Goal: Task Accomplishment & Management: Manage account settings

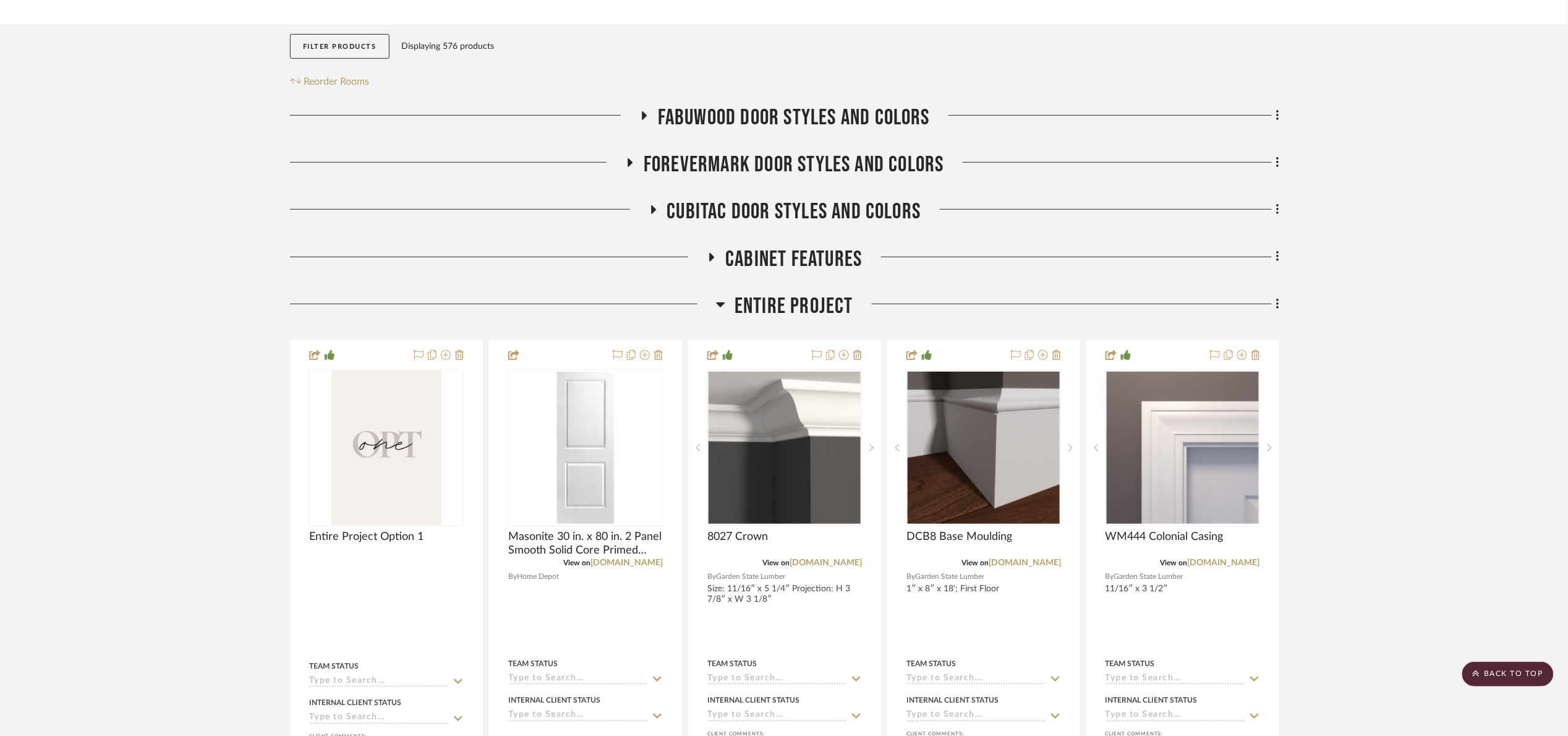
scroll to position [185, 0]
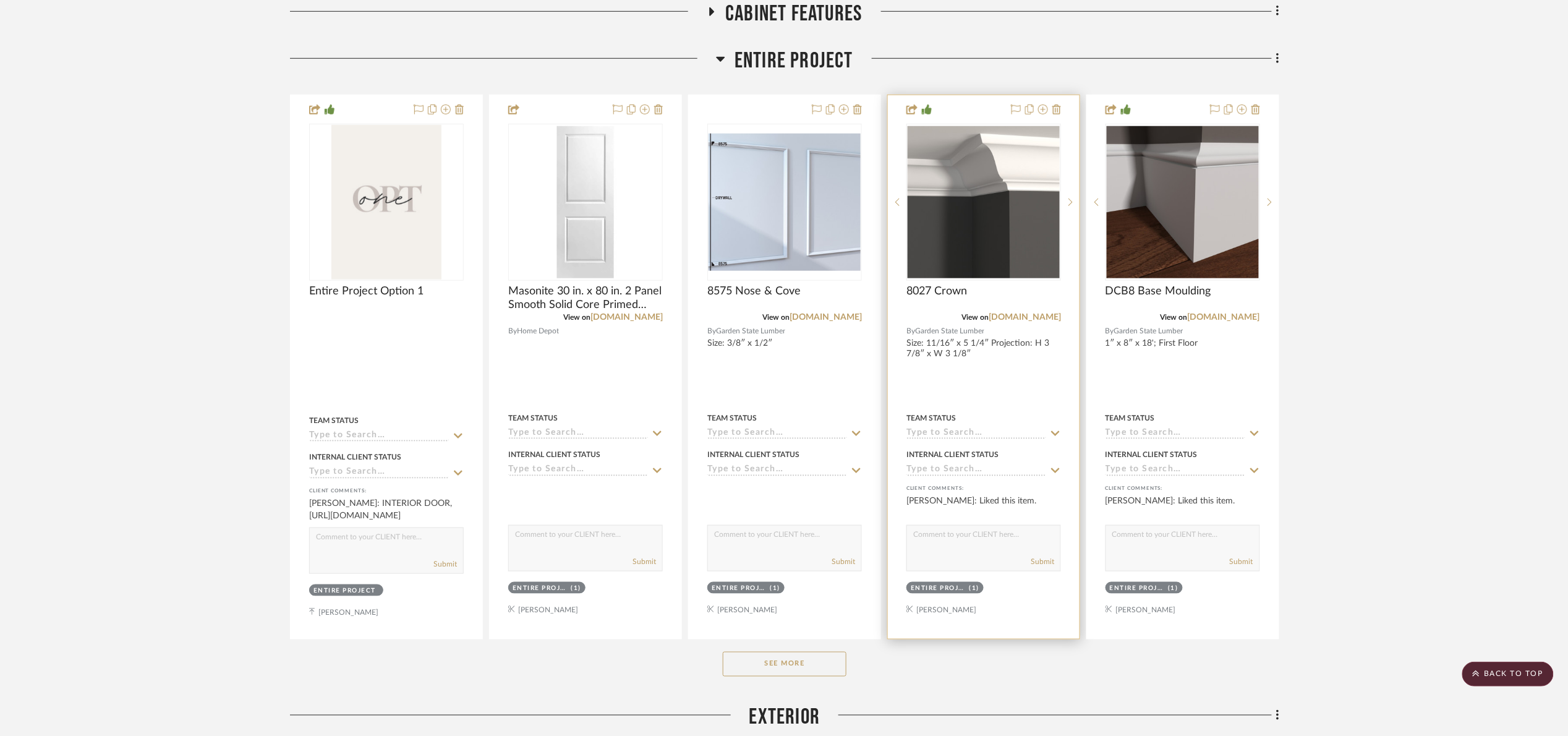
scroll to position [464, 0]
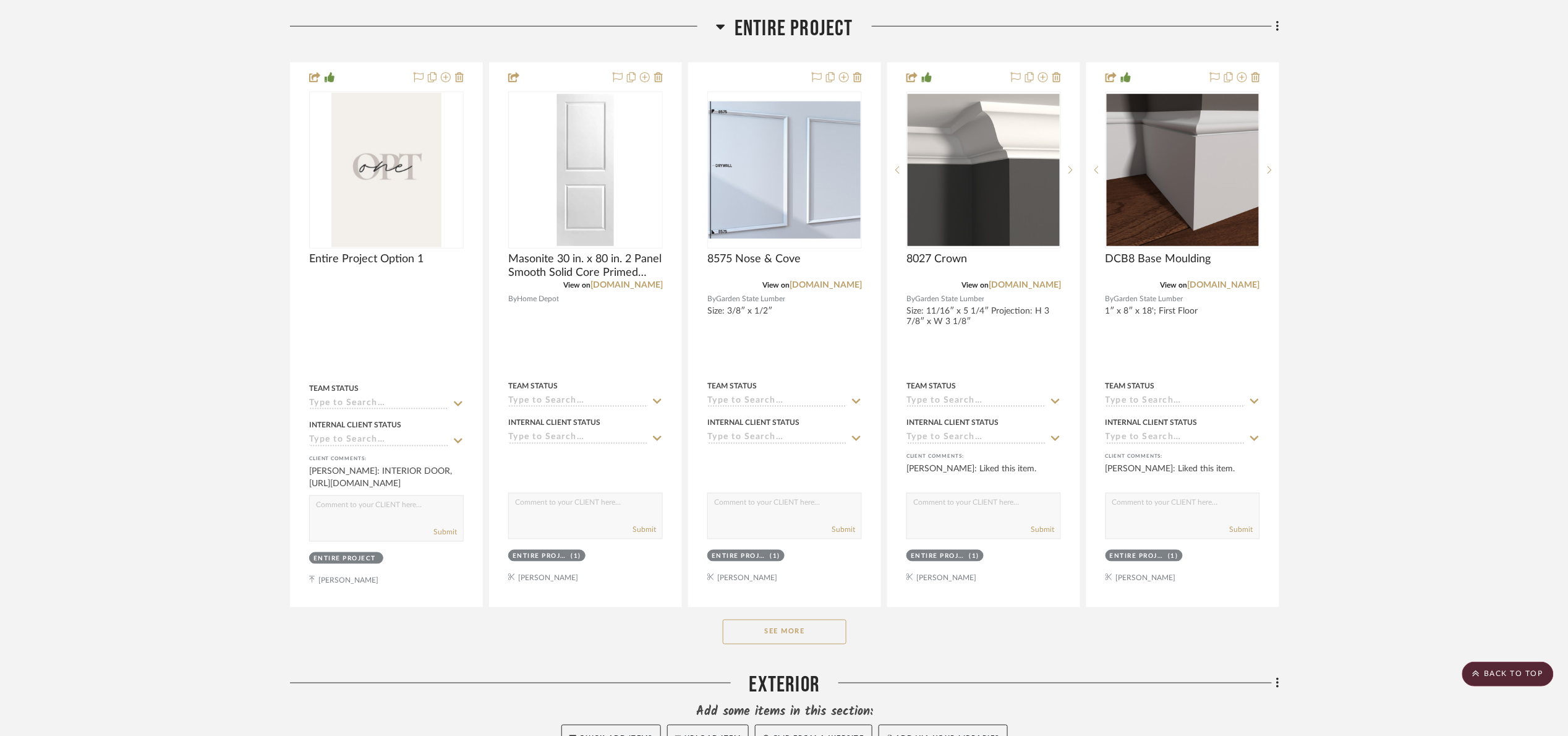
drag, startPoint x: 773, startPoint y: 640, endPoint x: 777, endPoint y: 634, distance: 7.2
click at [775, 639] on button "See More" at bounding box center [784, 632] width 124 height 25
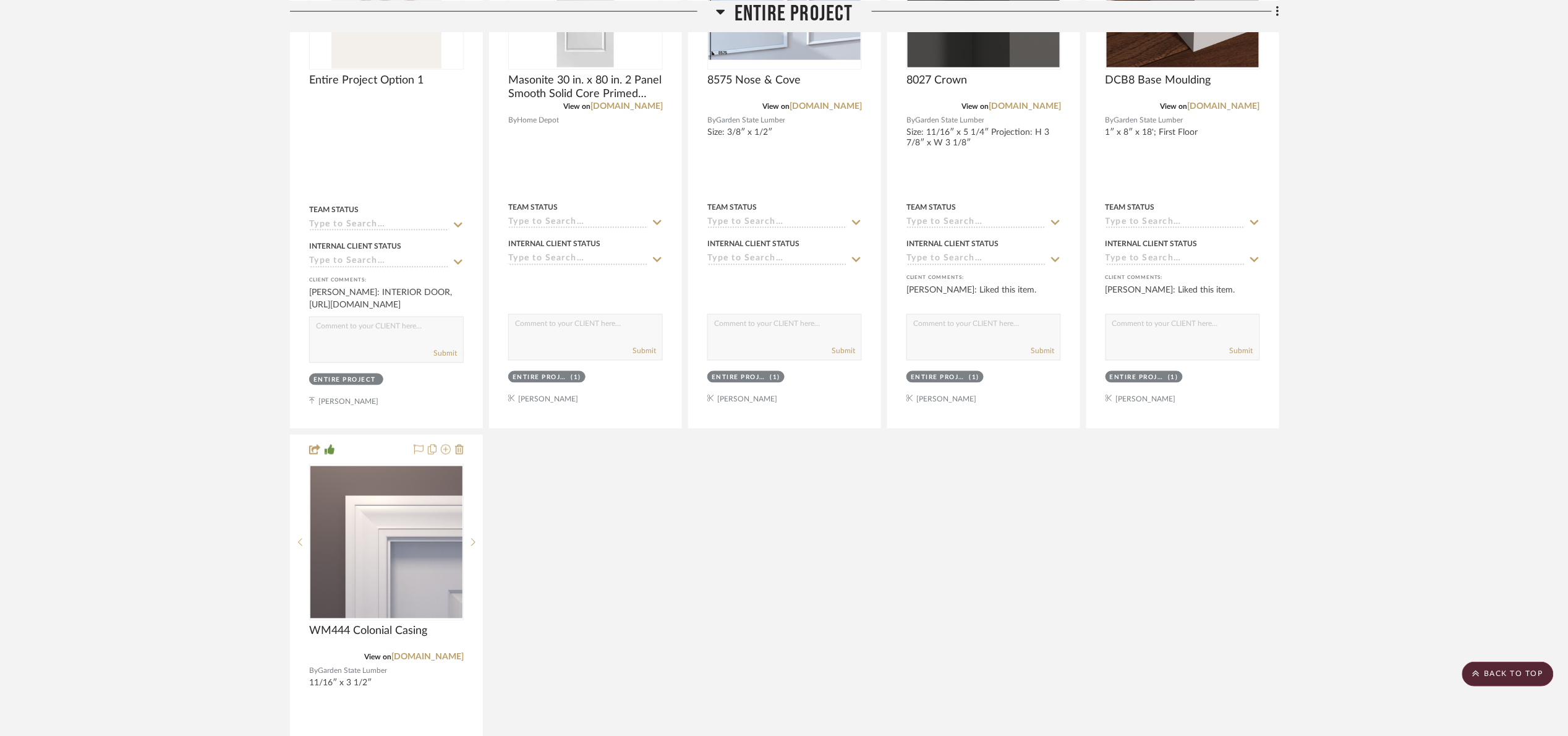
scroll to position [650, 0]
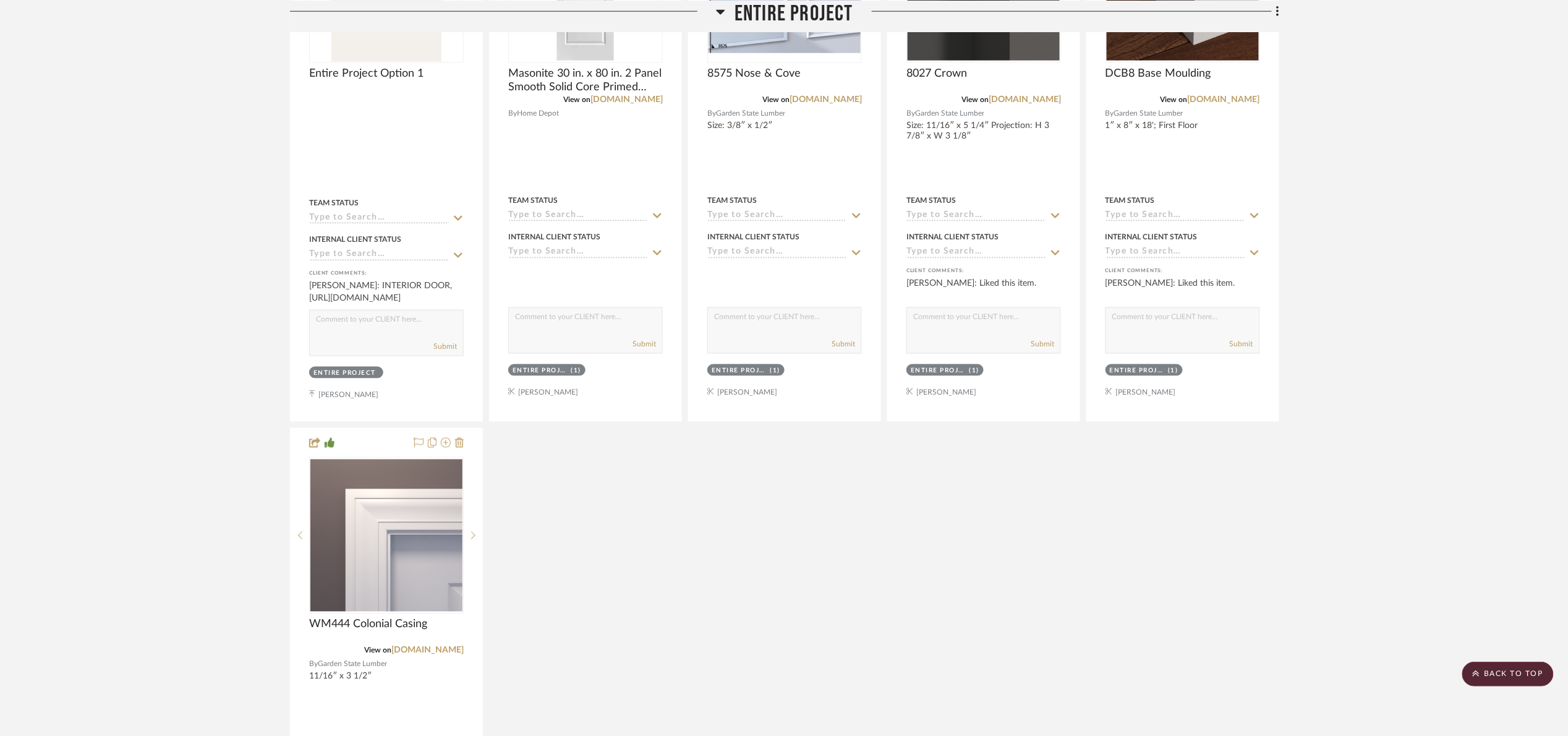
drag, startPoint x: 105, startPoint y: 81, endPoint x: 106, endPoint y: 0, distance: 81.0
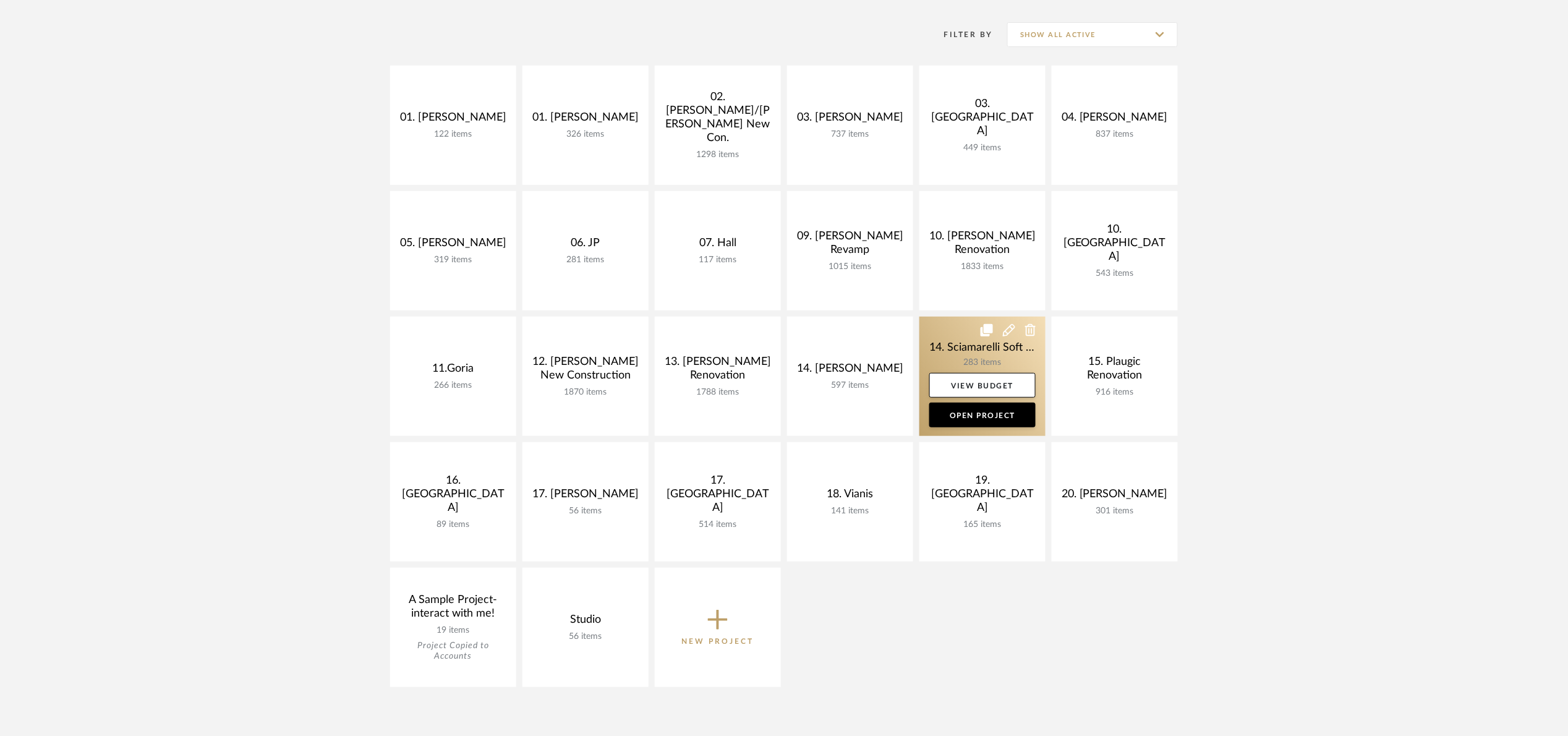
scroll to position [185, 0]
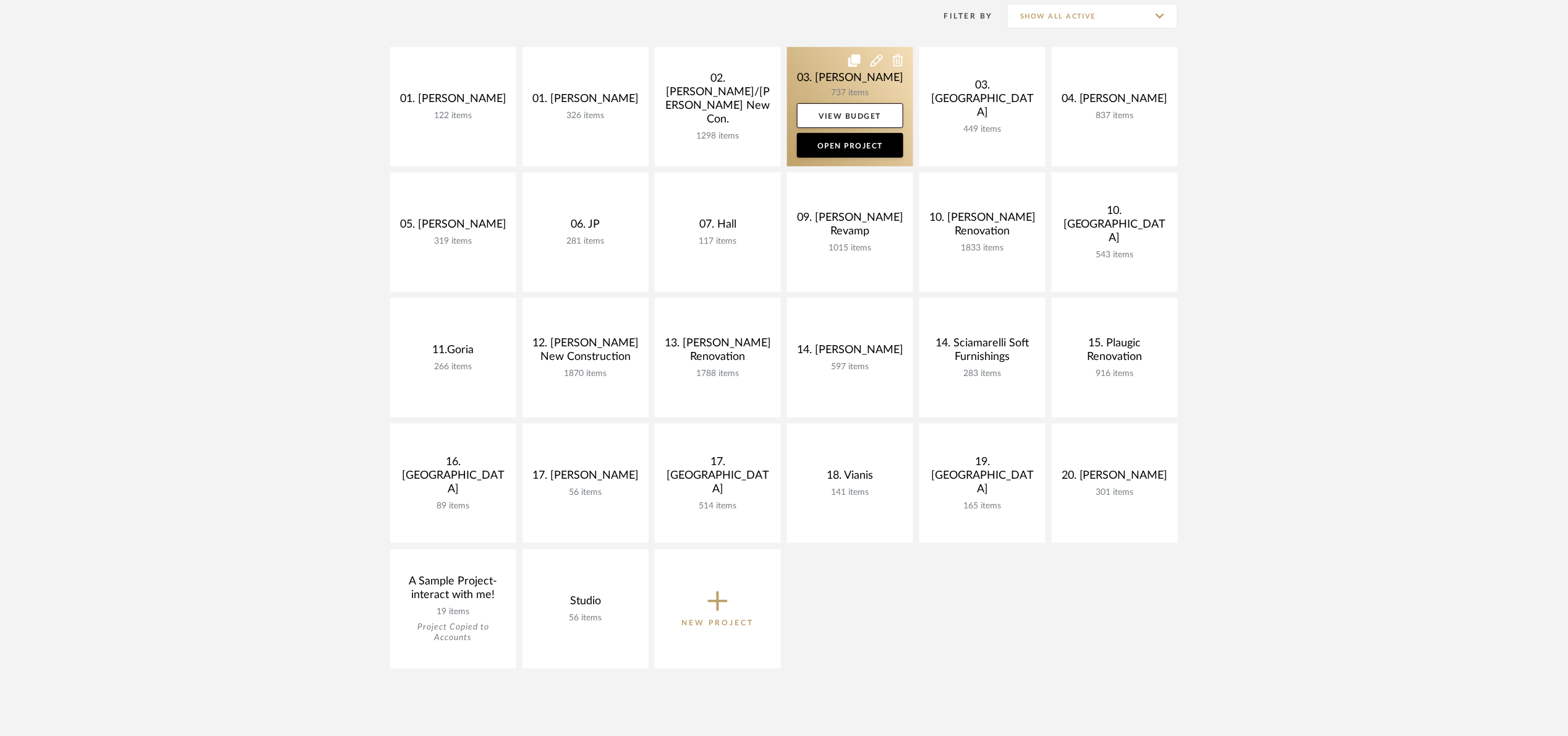
click at [823, 81] on link at bounding box center [851, 107] width 126 height 120
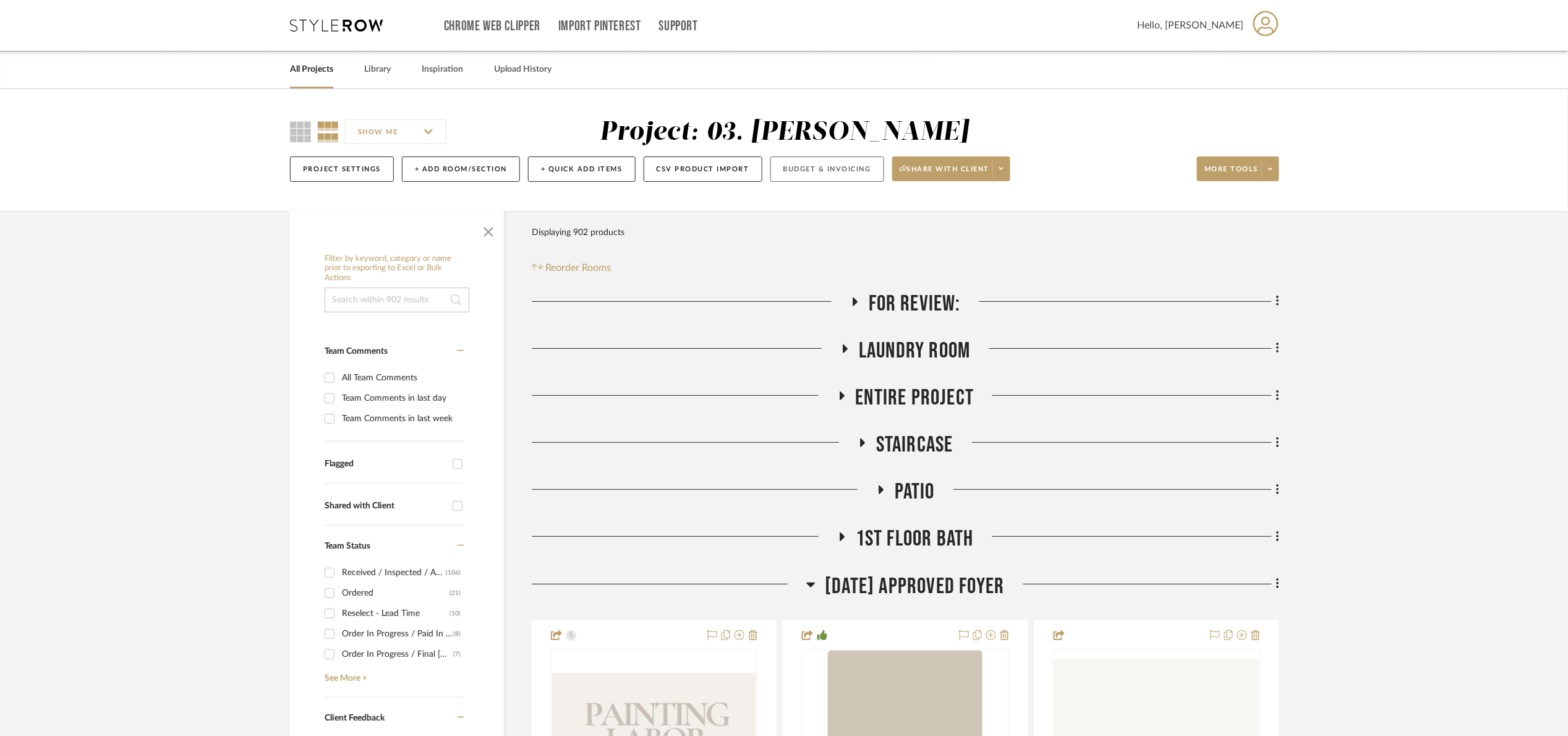
click at [826, 168] on button "Budget & Invoicing" at bounding box center [827, 169] width 114 height 25
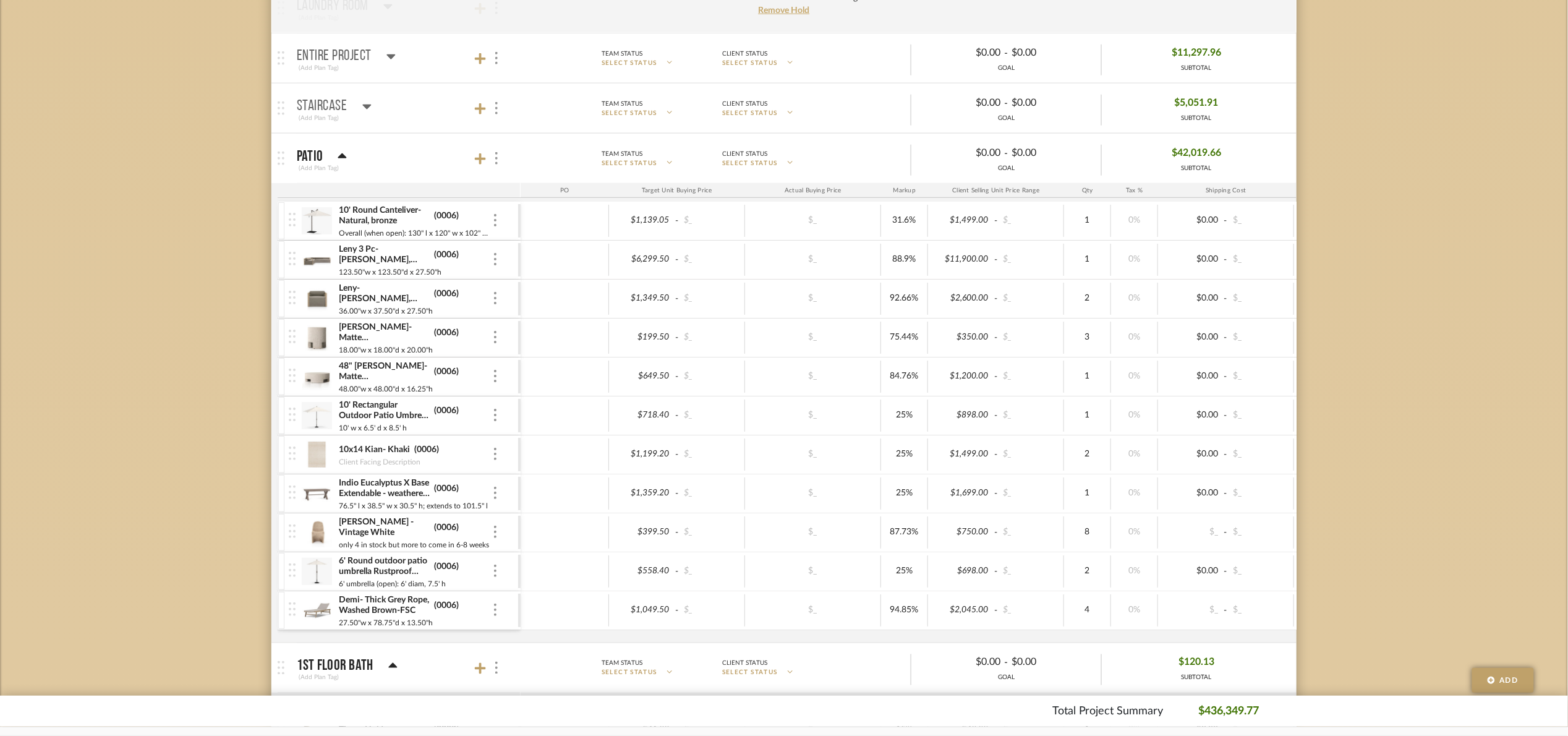
scroll to position [464, 0]
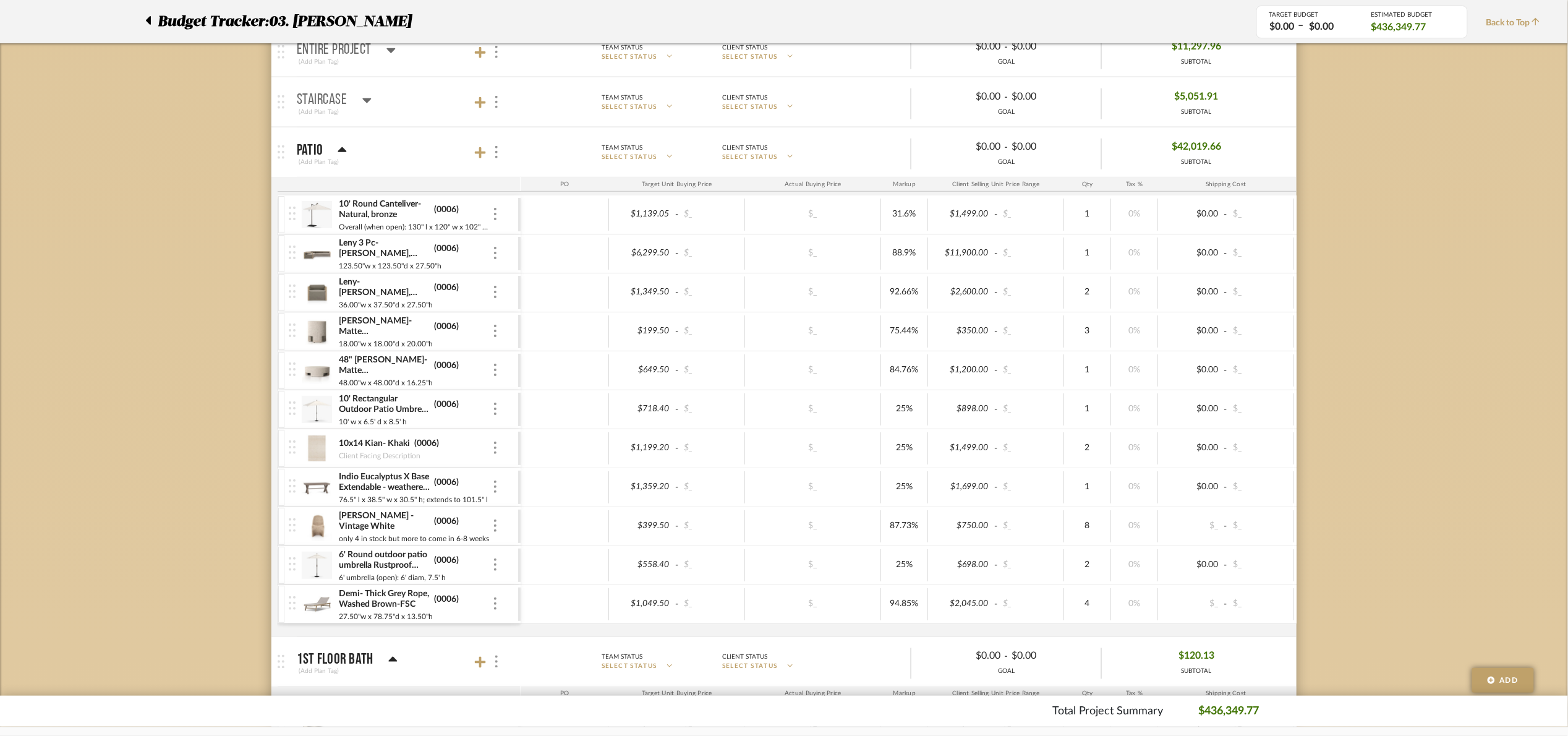
click at [339, 151] on icon at bounding box center [343, 150] width 8 height 5
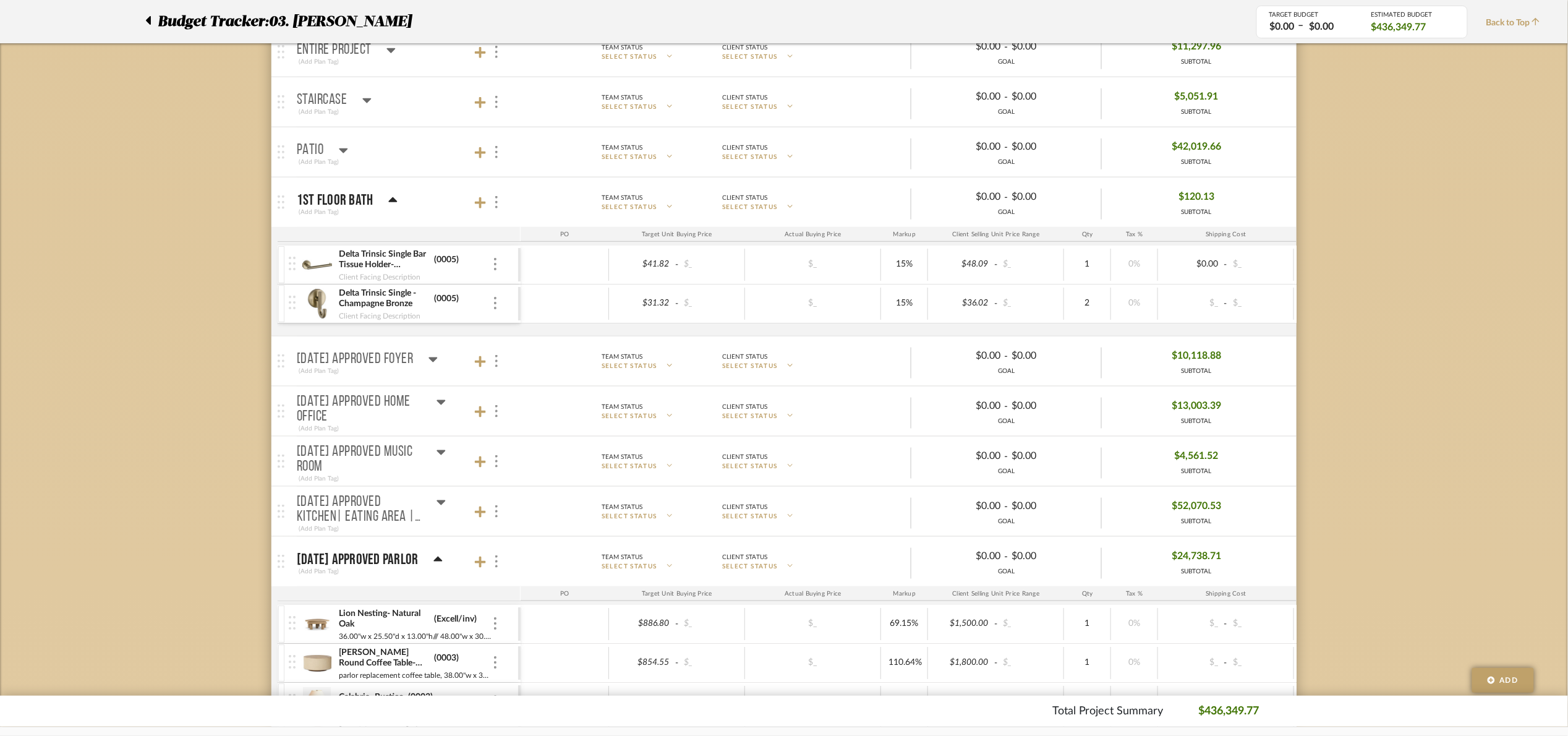
click at [390, 202] on icon at bounding box center [392, 200] width 8 height 5
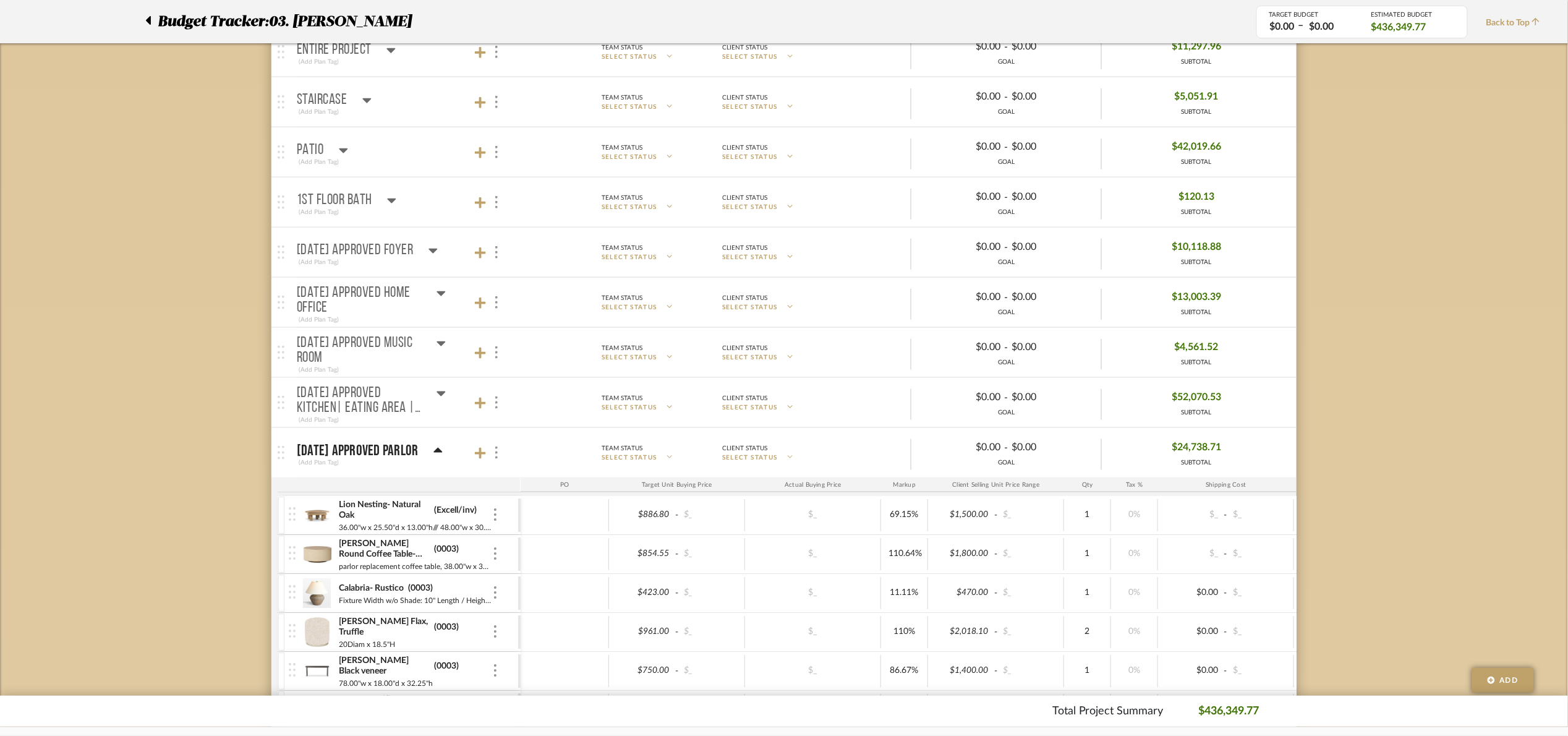
click at [427, 448] on div "07.02.25 Approved Parlor" at bounding box center [370, 451] width 146 height 15
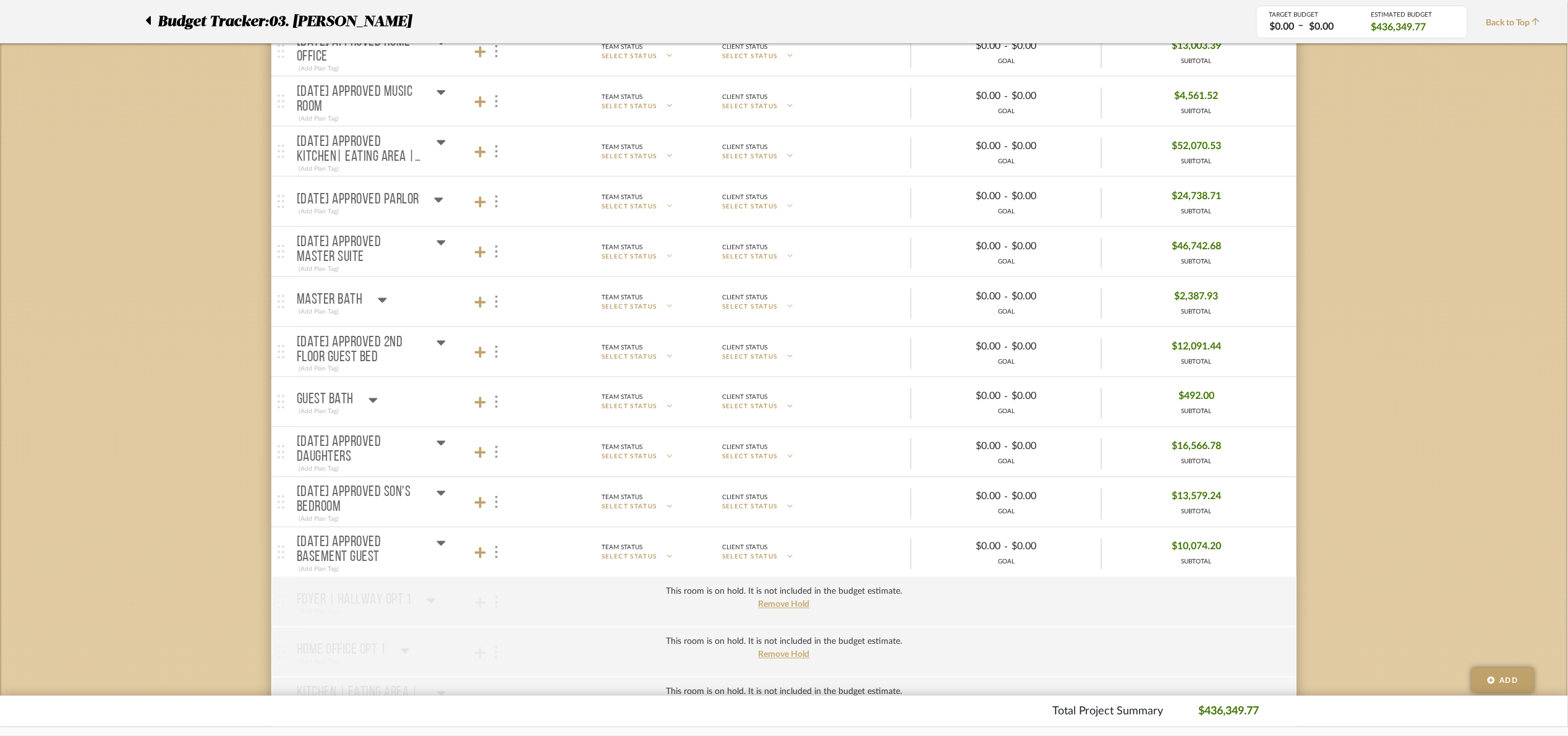
scroll to position [743, 0]
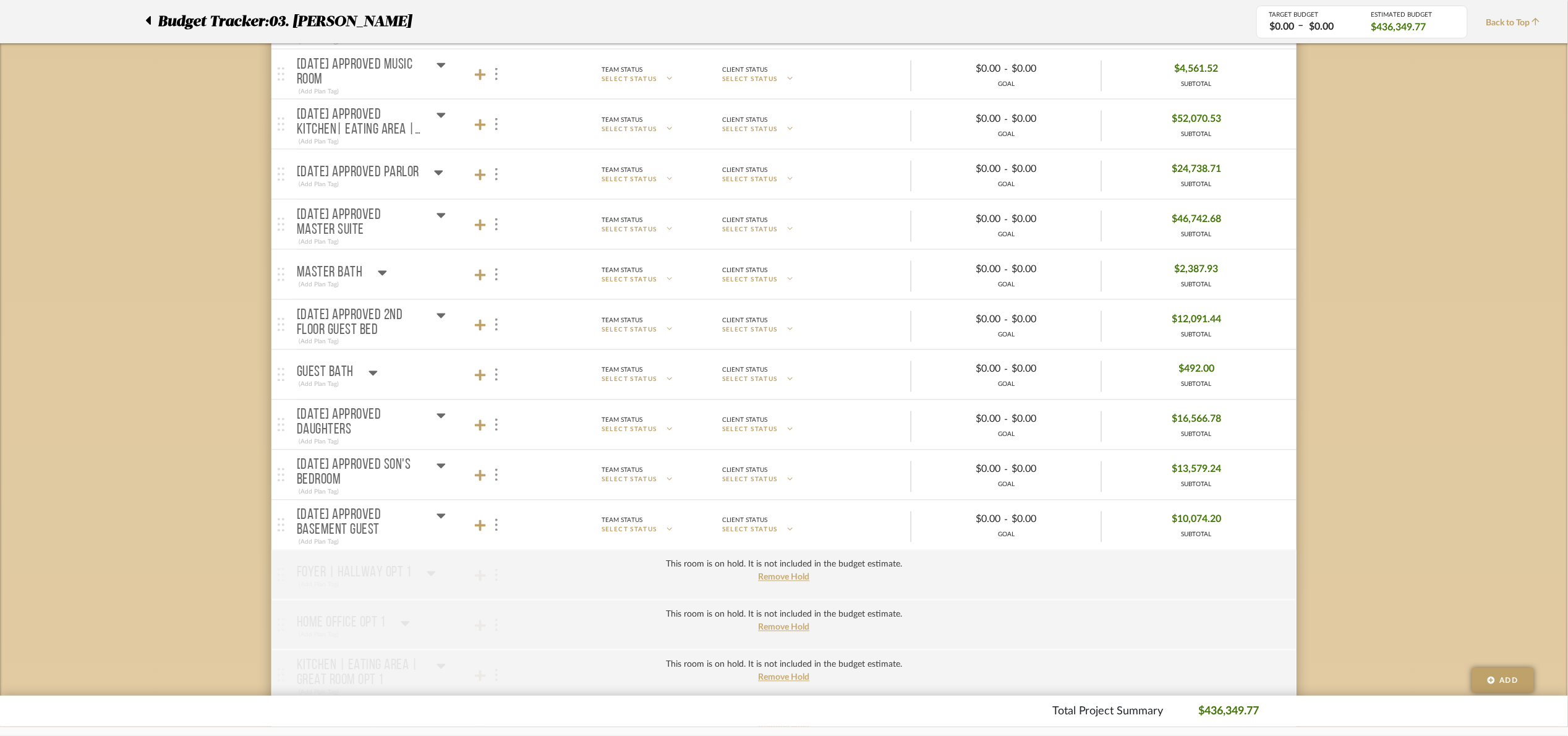
click at [437, 464] on div "07.02.25 Approved Son's Bedroom" at bounding box center [371, 473] width 149 height 30
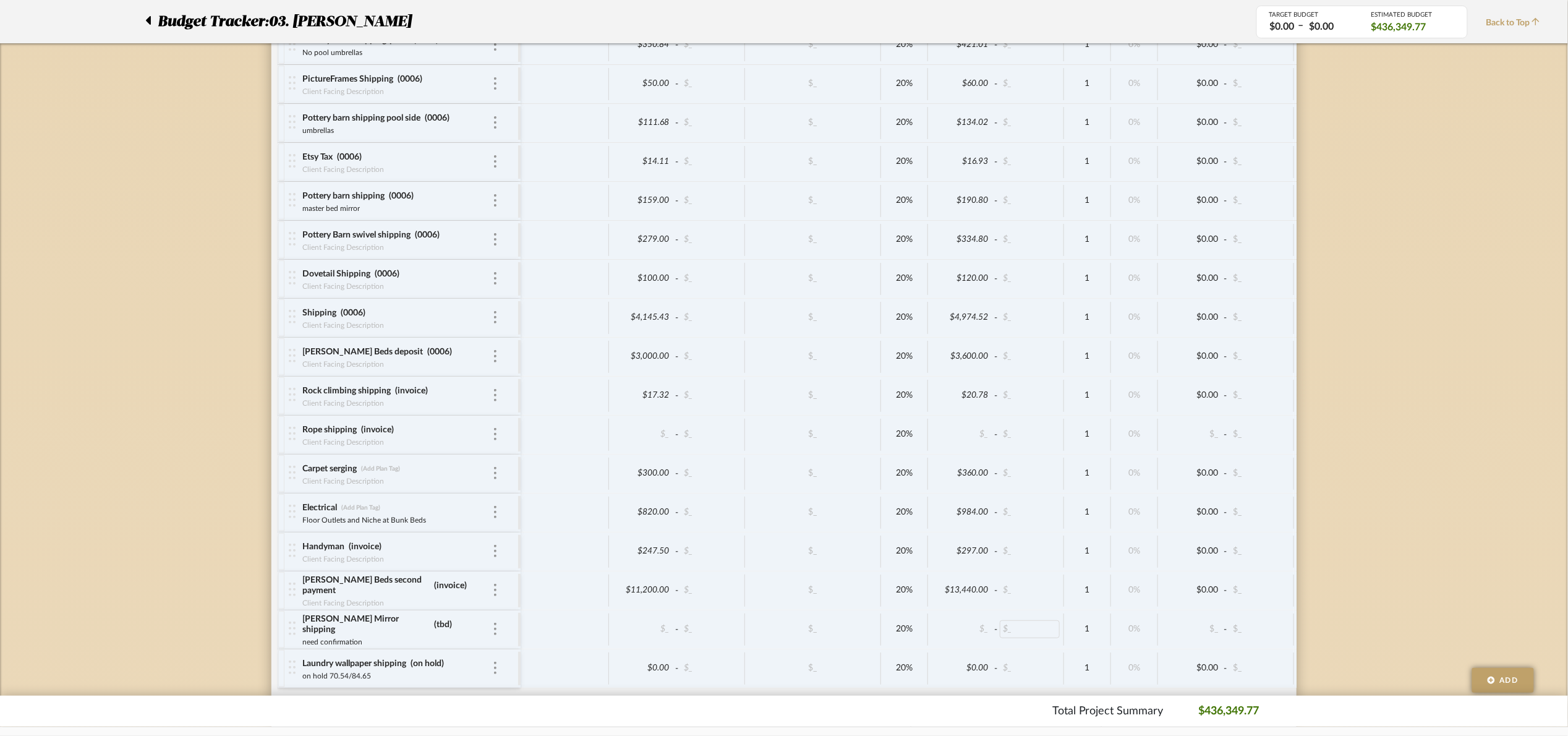
scroll to position [5621, 0]
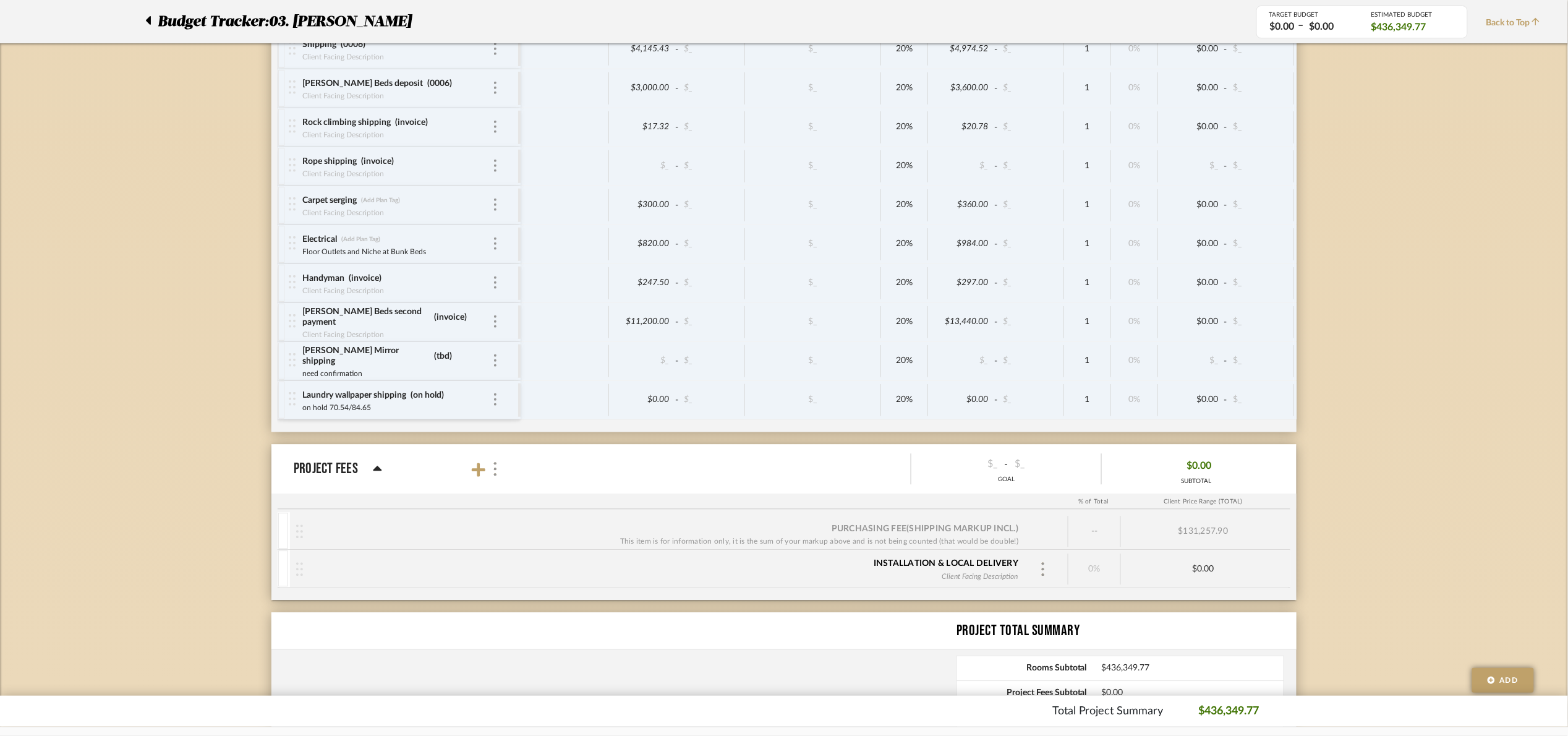
type input "Invoice"
